Goal: Task Accomplishment & Management: Manage account settings

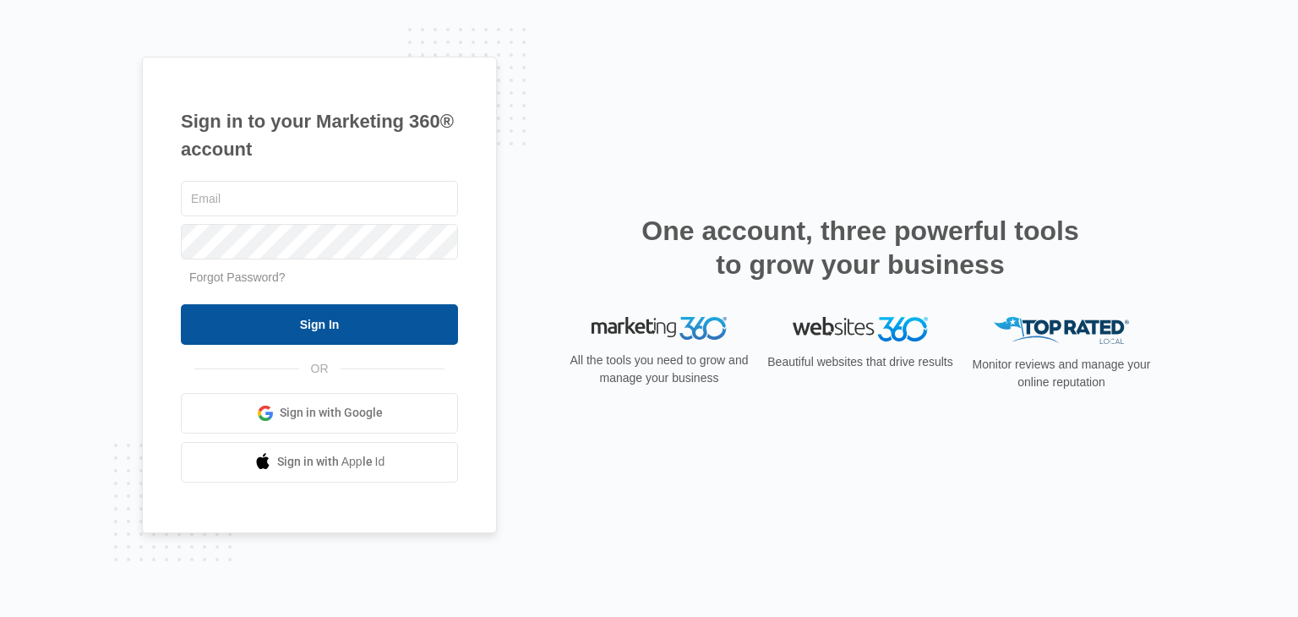
type input "[EMAIL_ADDRESS][DOMAIN_NAME]"
click at [309, 325] on input "Sign In" at bounding box center [319, 324] width 277 height 41
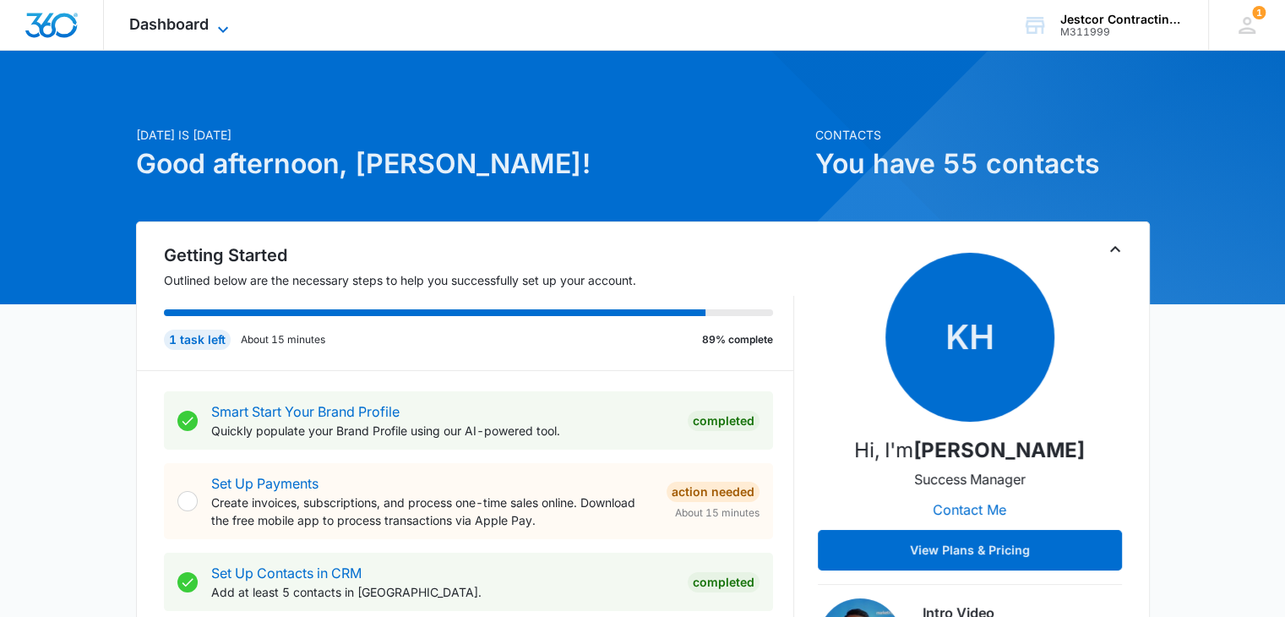
click at [216, 29] on icon at bounding box center [223, 29] width 20 height 20
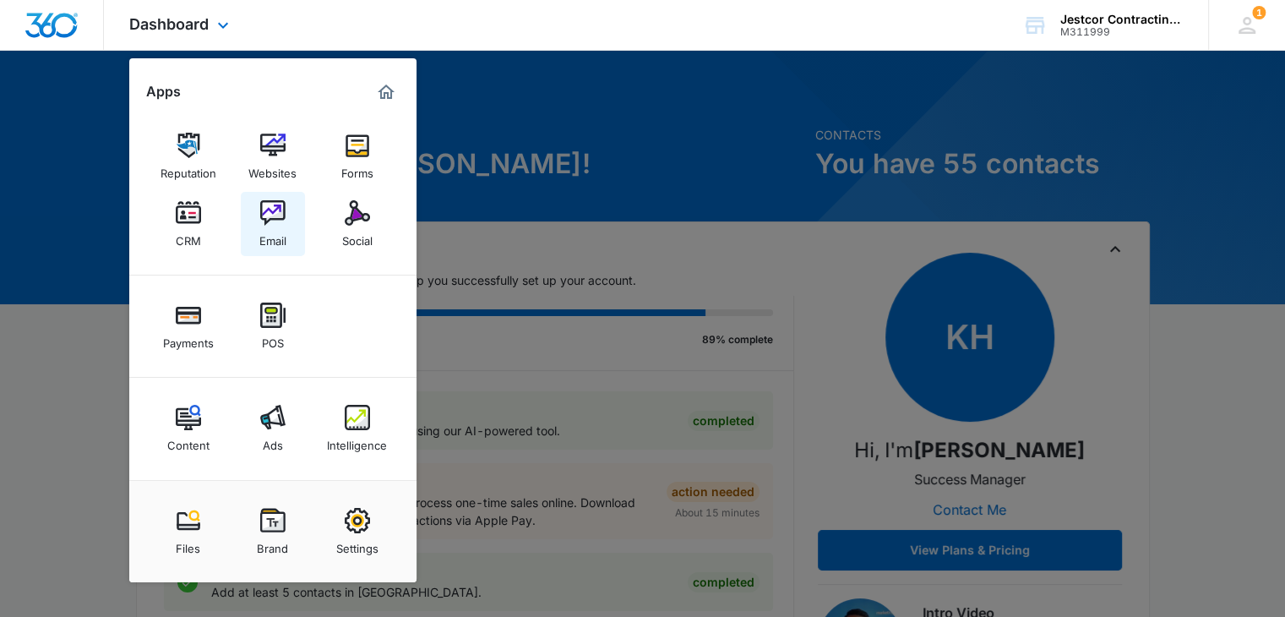
click at [281, 218] on img at bounding box center [272, 212] width 25 height 25
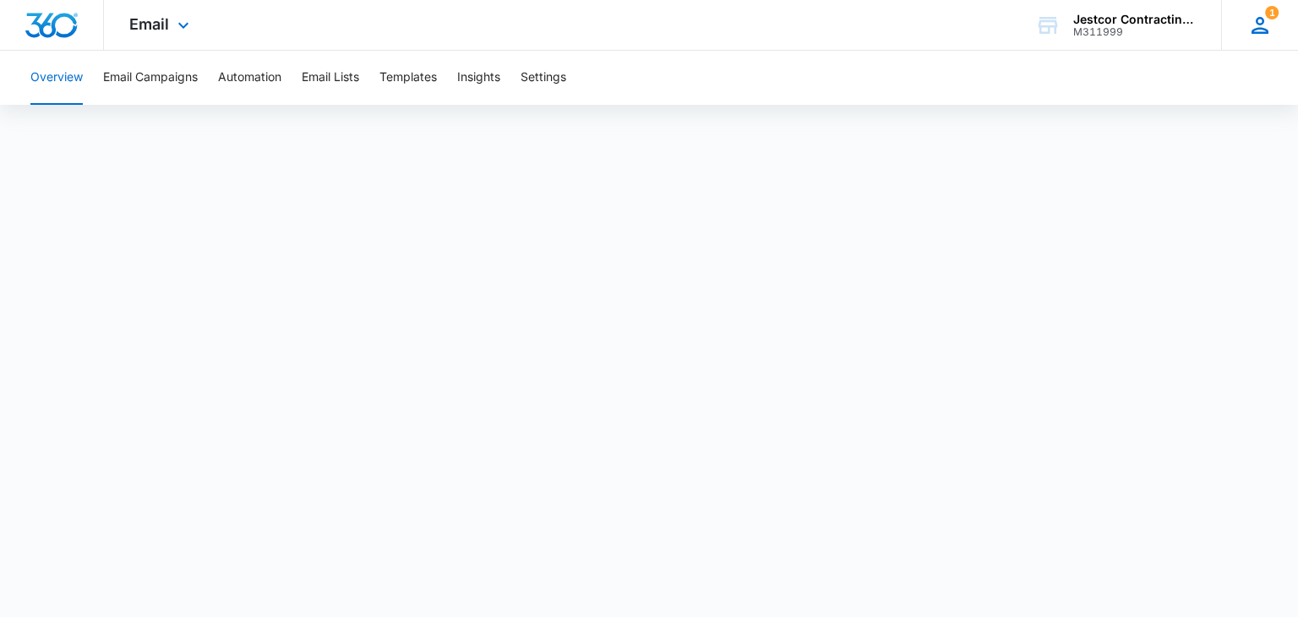
click at [1269, 11] on span "1" at bounding box center [1272, 13] width 14 height 14
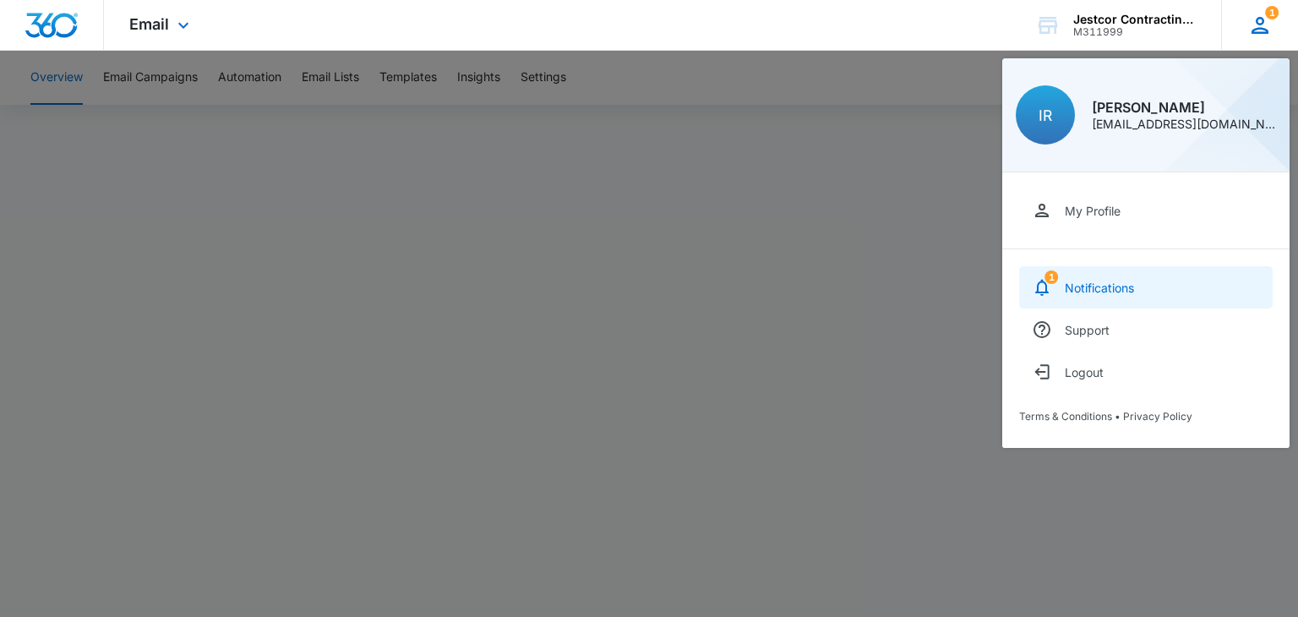
click at [1070, 285] on div "Notifications" at bounding box center [1098, 287] width 69 height 14
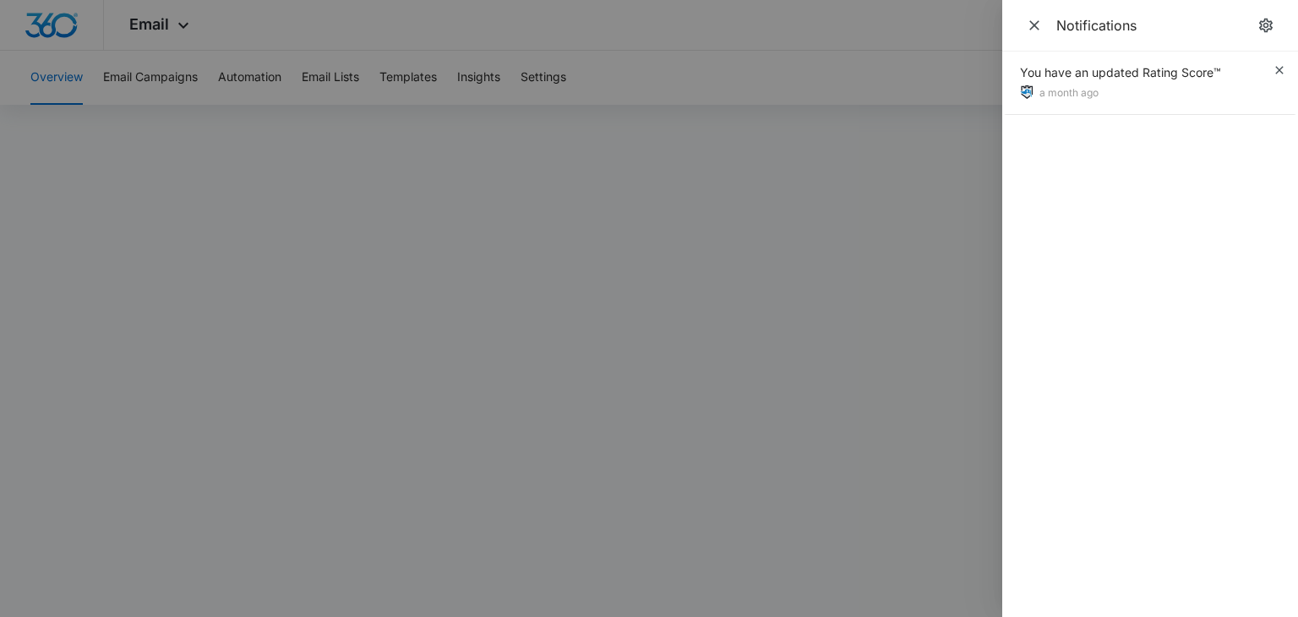
click at [787, 143] on div at bounding box center [649, 308] width 1298 height 617
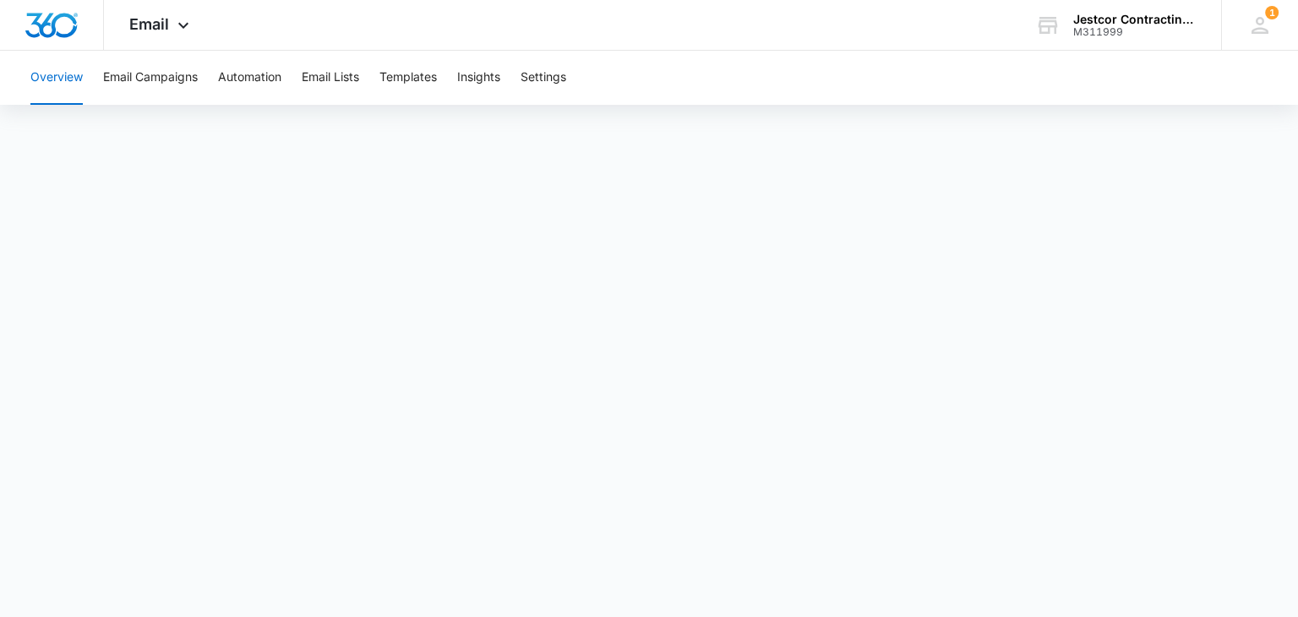
click at [61, 86] on button "Overview" at bounding box center [56, 78] width 52 height 54
click at [61, 75] on button "Overview" at bounding box center [56, 78] width 52 height 54
drag, startPoint x: 182, startPoint y: 19, endPoint x: 182, endPoint y: 31, distance: 12.7
click at [182, 21] on icon at bounding box center [183, 29] width 20 height 20
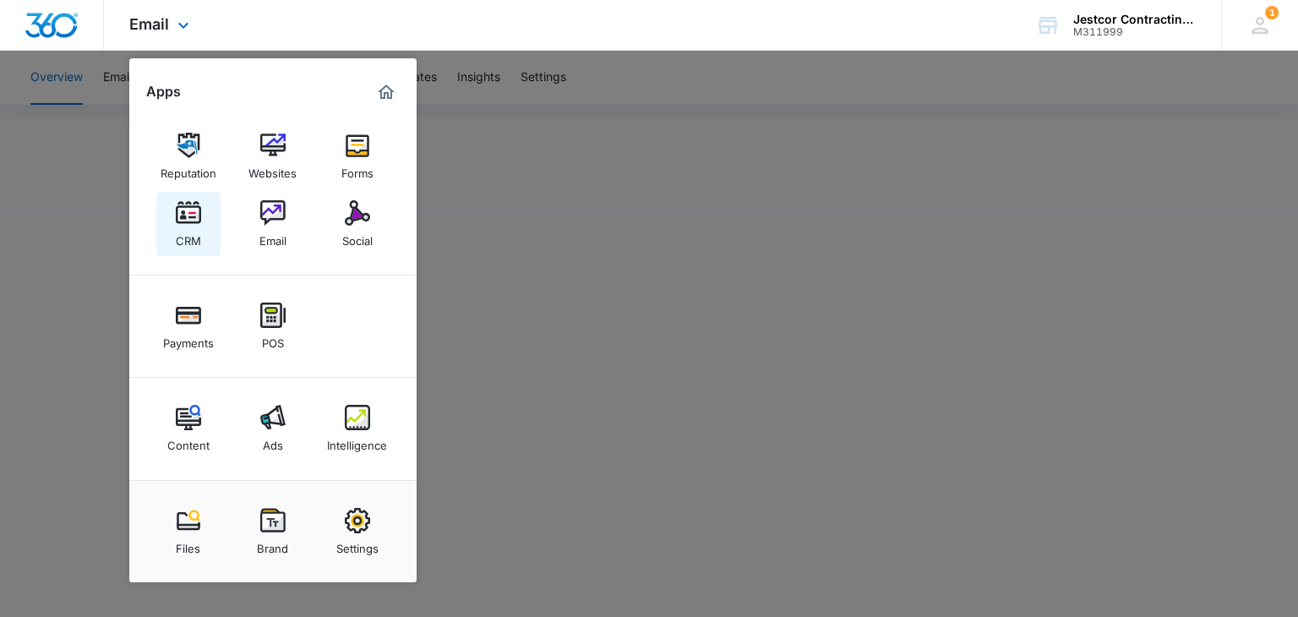
click at [186, 236] on div "CRM" at bounding box center [188, 237] width 25 height 22
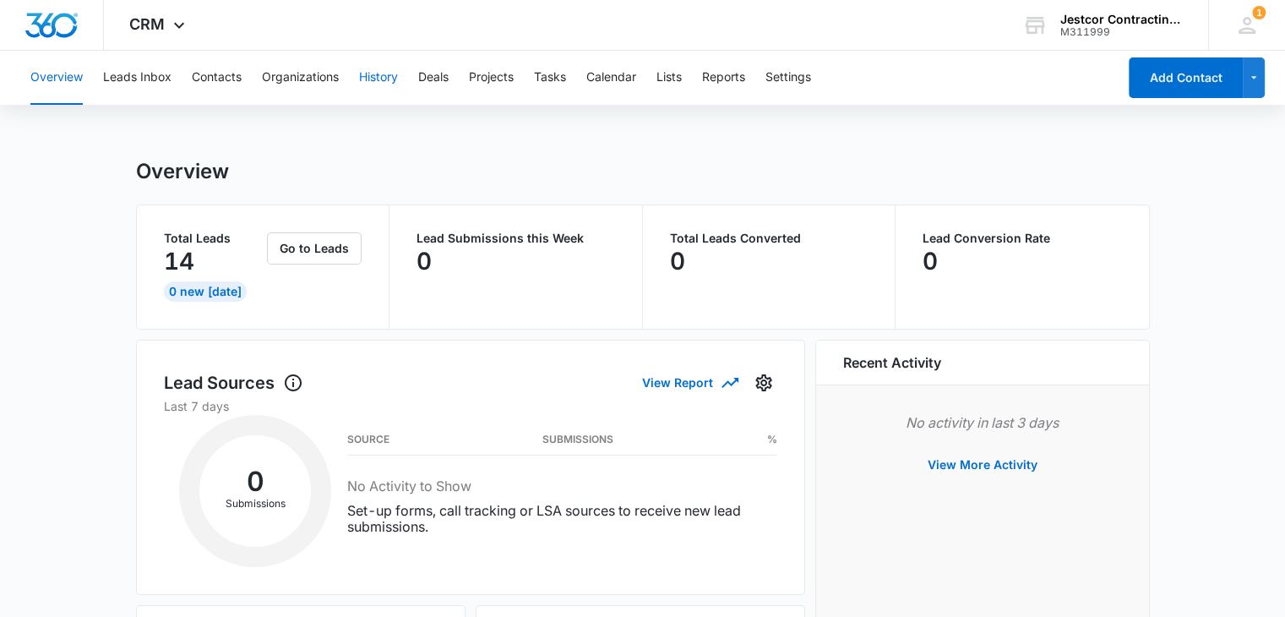
click at [375, 71] on button "History" at bounding box center [378, 78] width 39 height 54
click at [377, 76] on button "History" at bounding box center [378, 78] width 39 height 54
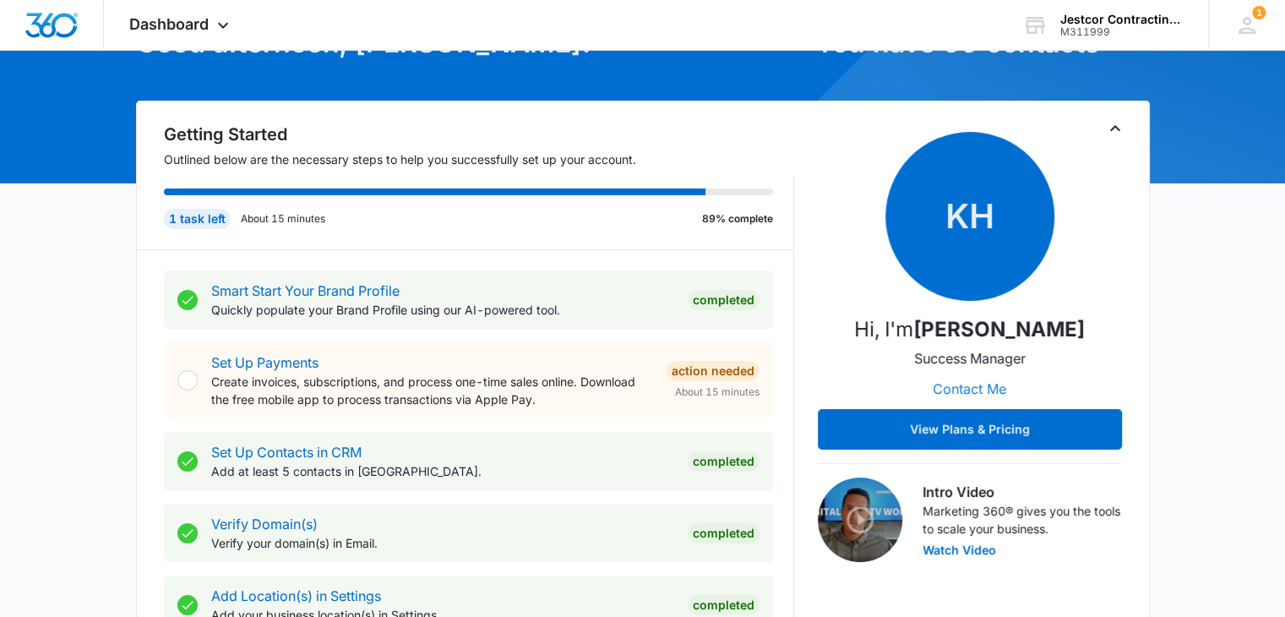
click at [972, 381] on button "Contact Me" at bounding box center [969, 388] width 107 height 41
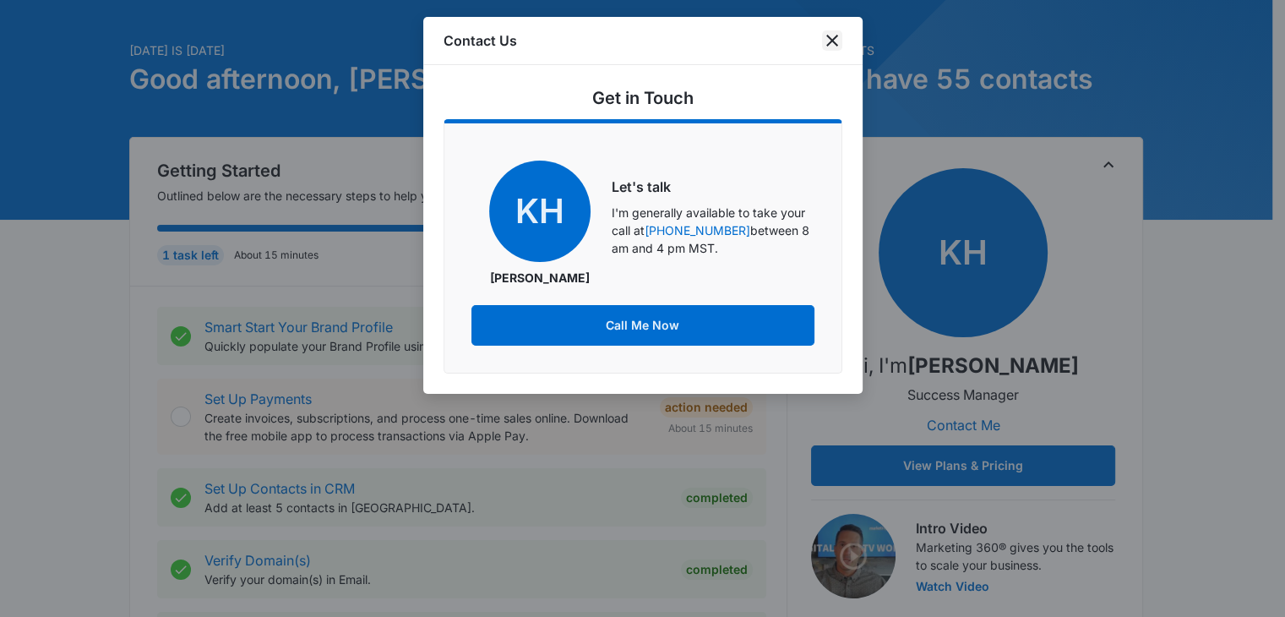
scroll to position [84, 0]
click at [825, 45] on icon "close" at bounding box center [832, 40] width 20 height 20
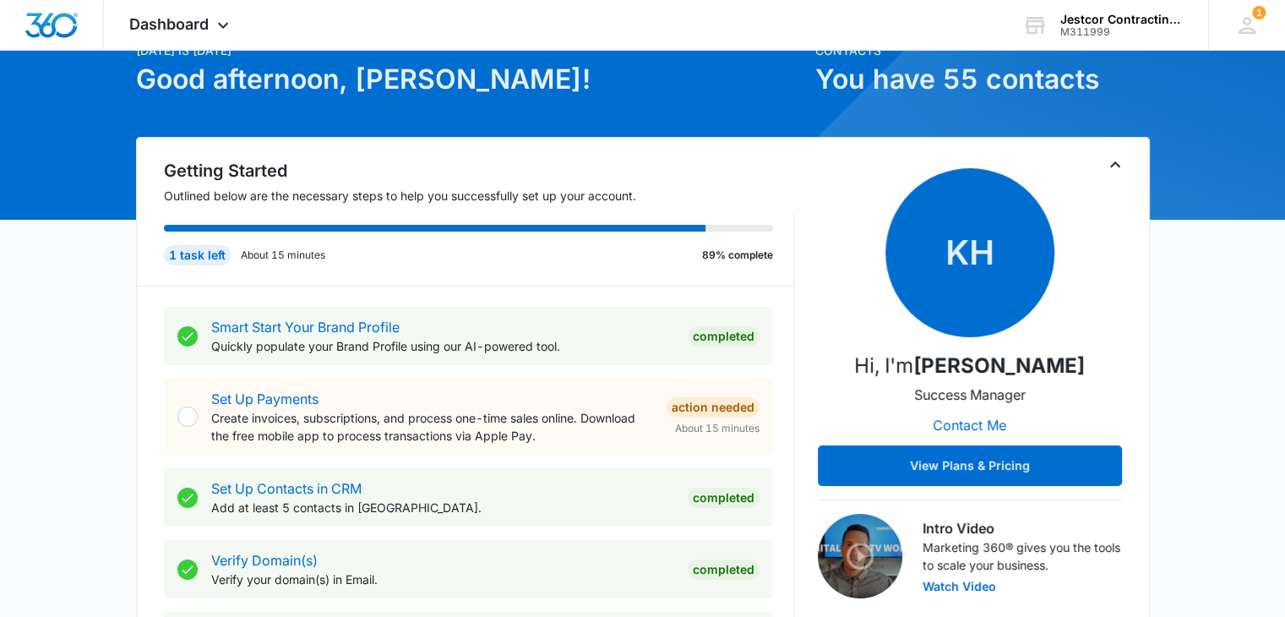
click at [1117, 163] on icon "Toggle Collapse" at bounding box center [1115, 164] width 10 height 6
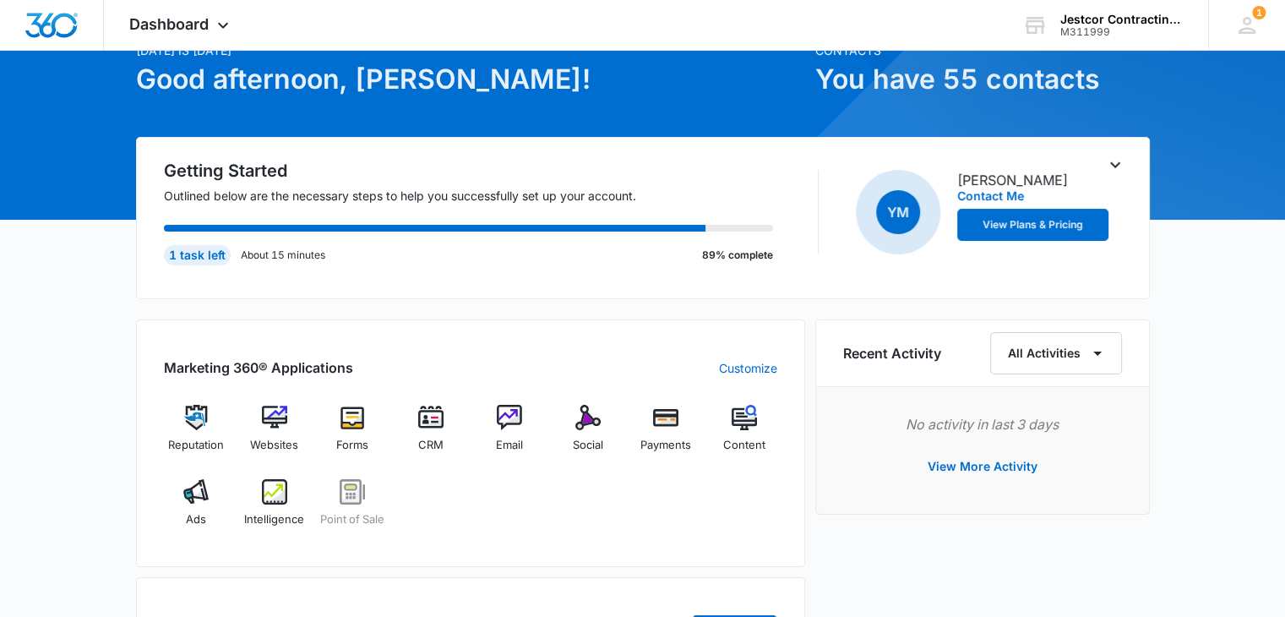
click at [1117, 163] on icon "Toggle Collapse" at bounding box center [1115, 165] width 10 height 6
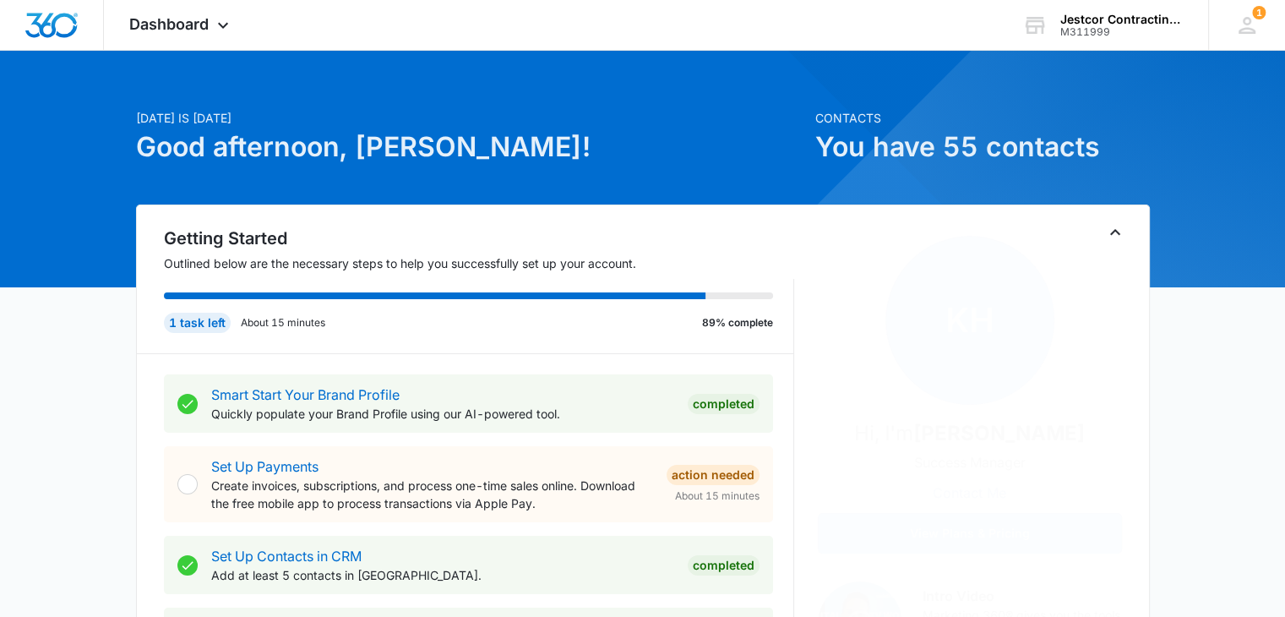
scroll to position [0, 0]
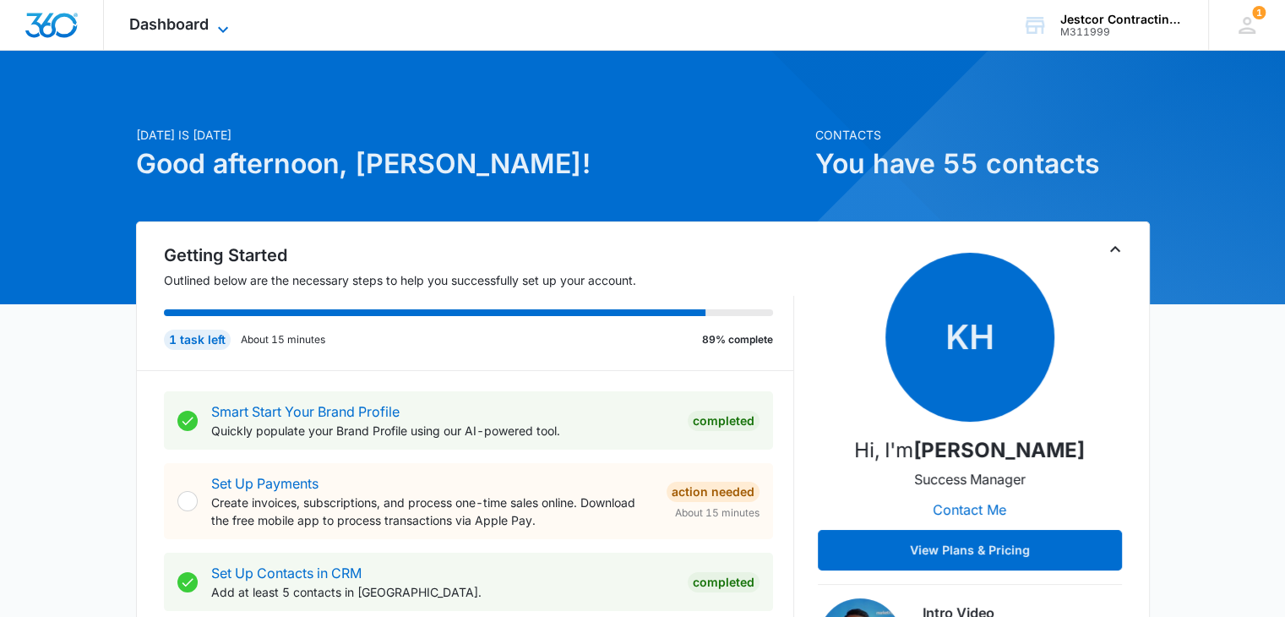
click at [203, 30] on span "Dashboard" at bounding box center [168, 24] width 79 height 18
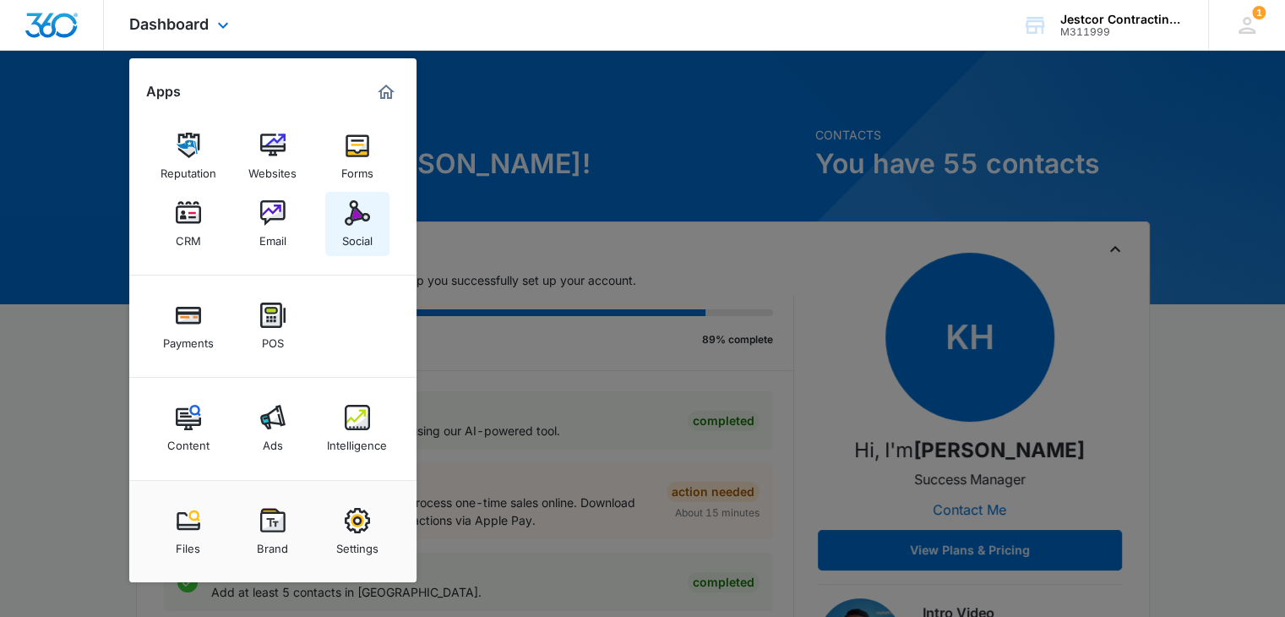
click at [365, 238] on div "Social" at bounding box center [357, 237] width 30 height 22
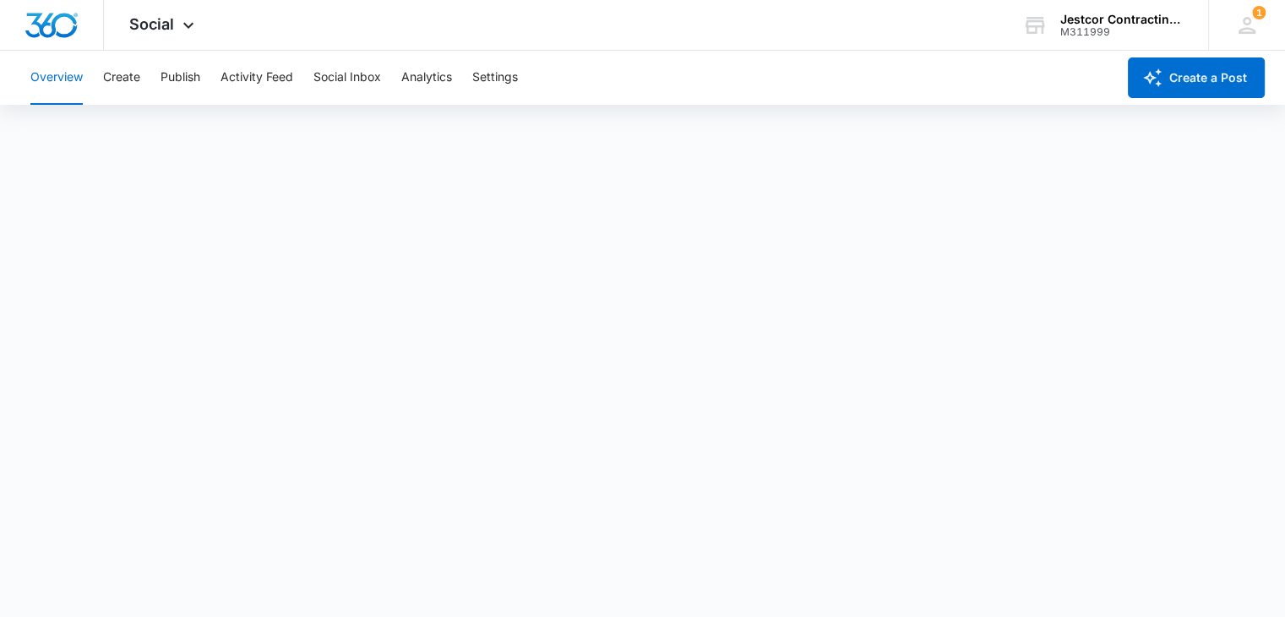
click at [49, 79] on button "Overview" at bounding box center [56, 78] width 52 height 54
click at [250, 74] on button "Activity Feed" at bounding box center [257, 78] width 73 height 54
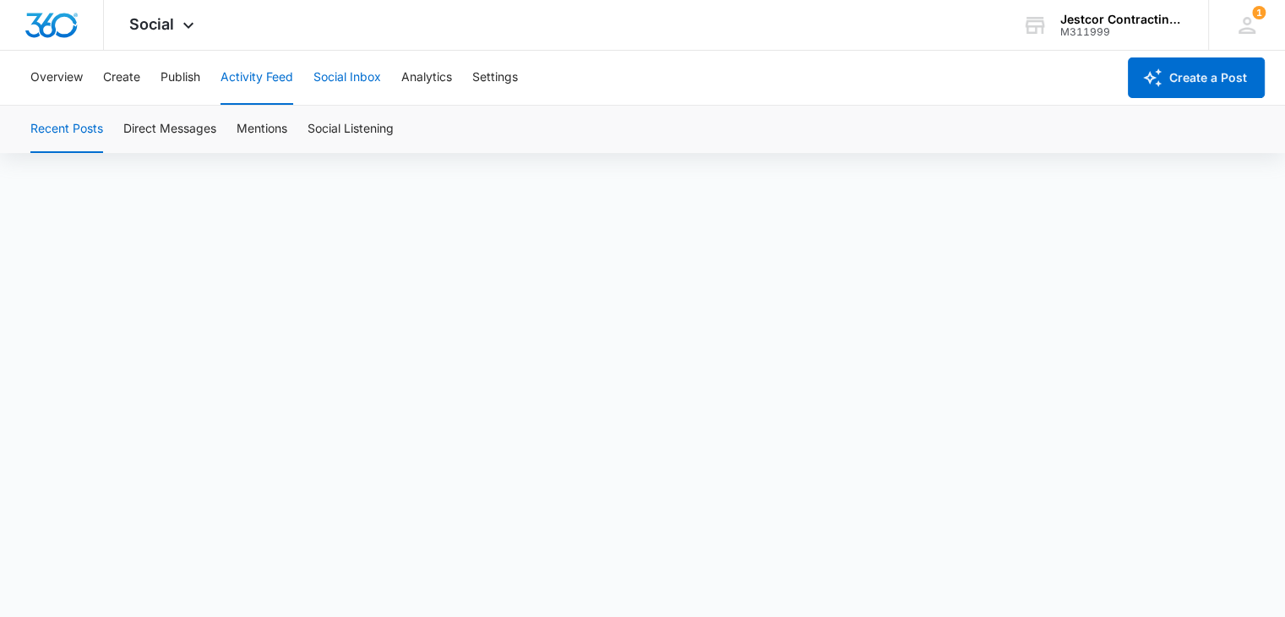
click at [359, 76] on button "Social Inbox" at bounding box center [347, 78] width 68 height 54
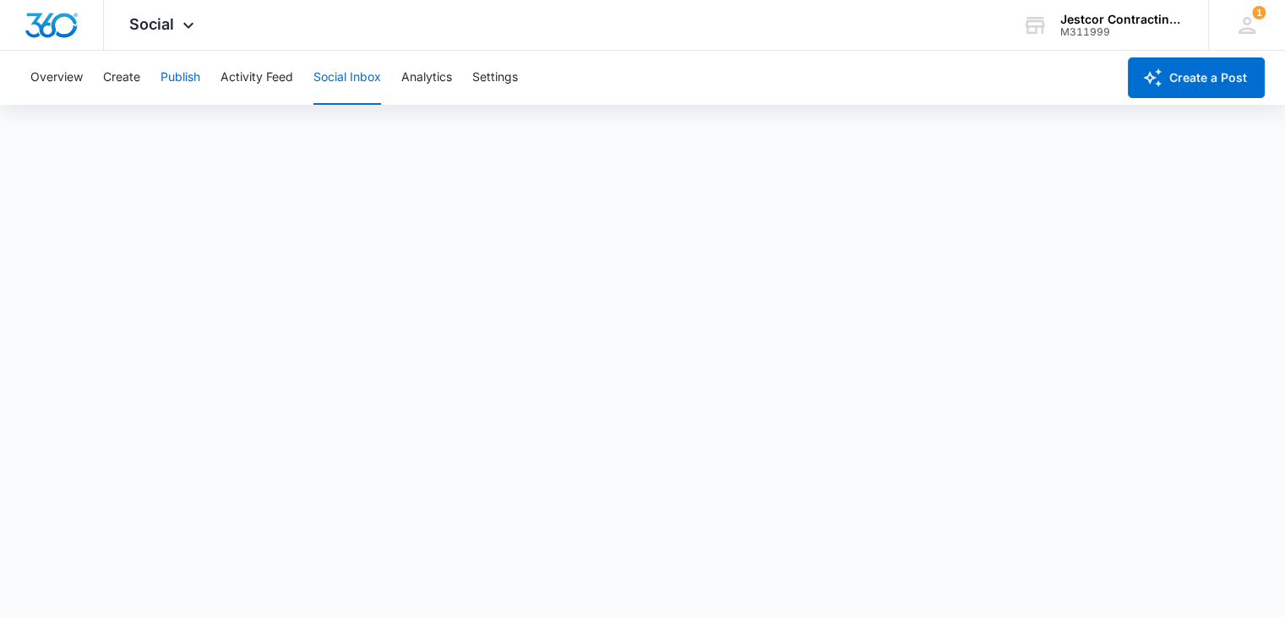
click at [174, 75] on button "Publish" at bounding box center [181, 78] width 40 height 54
click at [125, 75] on button "Create" at bounding box center [121, 78] width 37 height 54
